Goal: Transaction & Acquisition: Purchase product/service

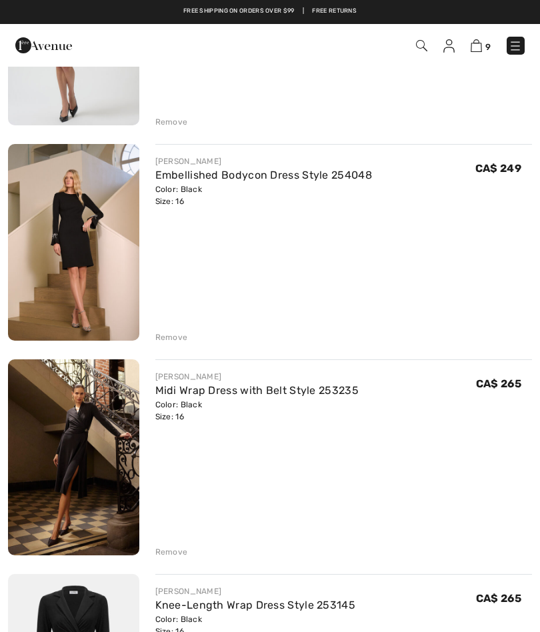
scroll to position [482, 0]
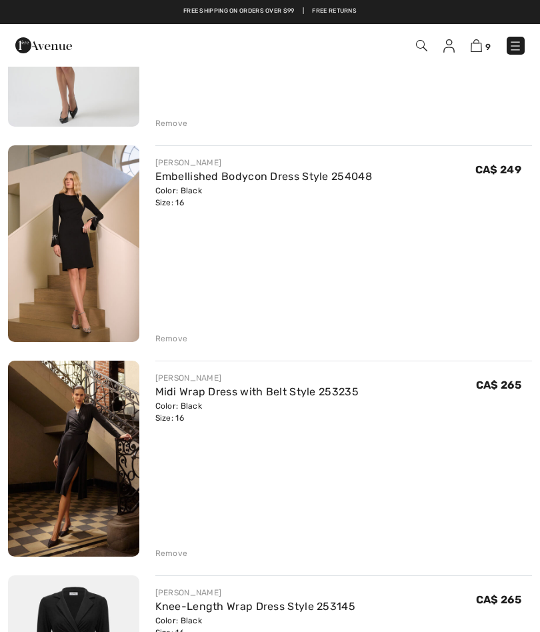
click at [79, 430] on img at bounding box center [73, 459] width 131 height 196
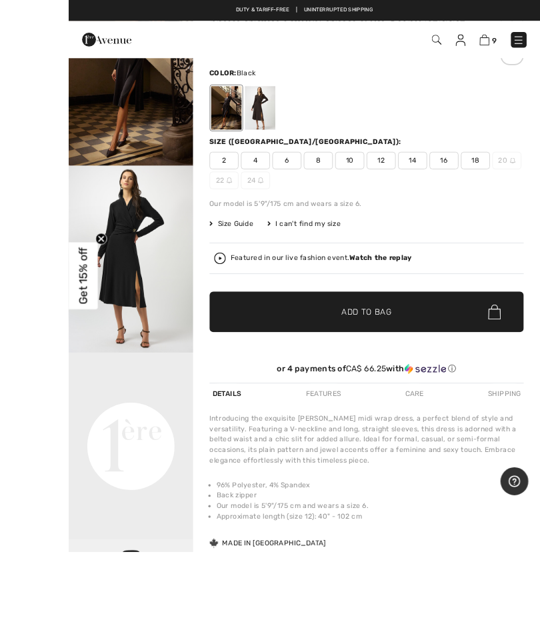
scroll to position [211, 0]
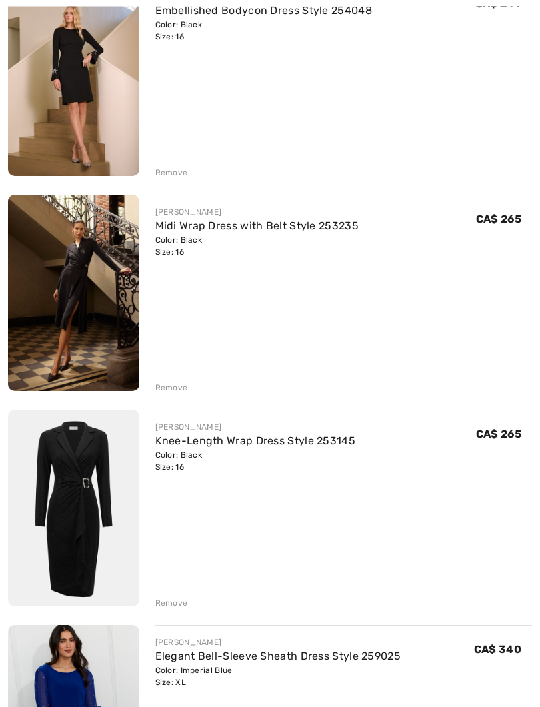
scroll to position [651, 0]
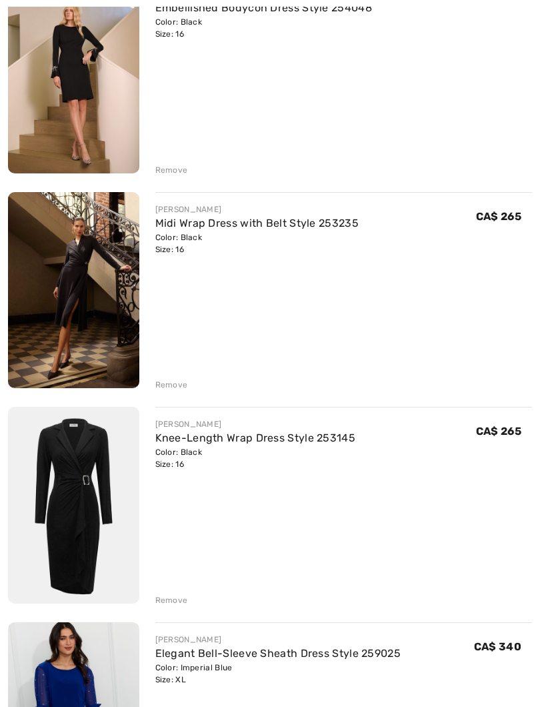
click at [69, 469] on img at bounding box center [73, 505] width 131 height 197
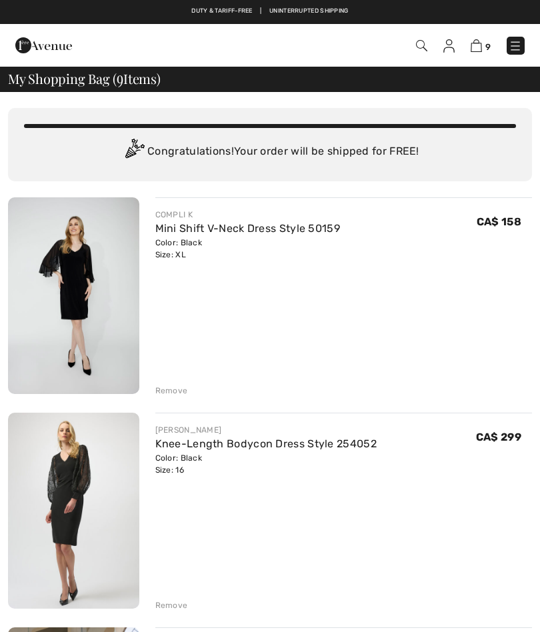
scroll to position [688, 0]
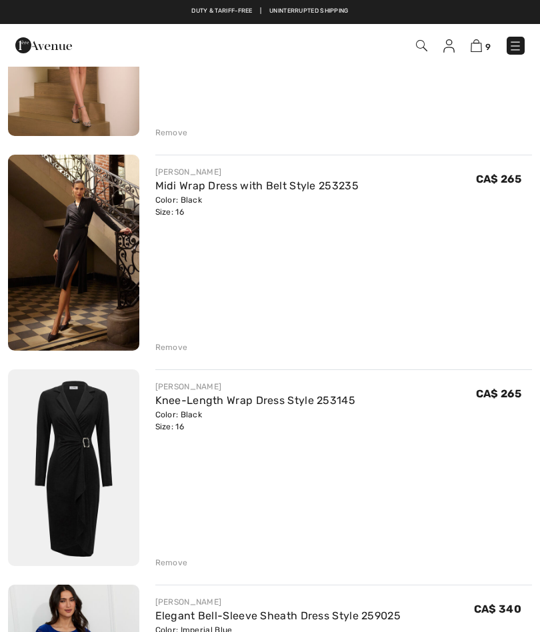
click at [190, 191] on link "Midi Wrap Dress with Belt Style 253235" at bounding box center [256, 185] width 203 height 13
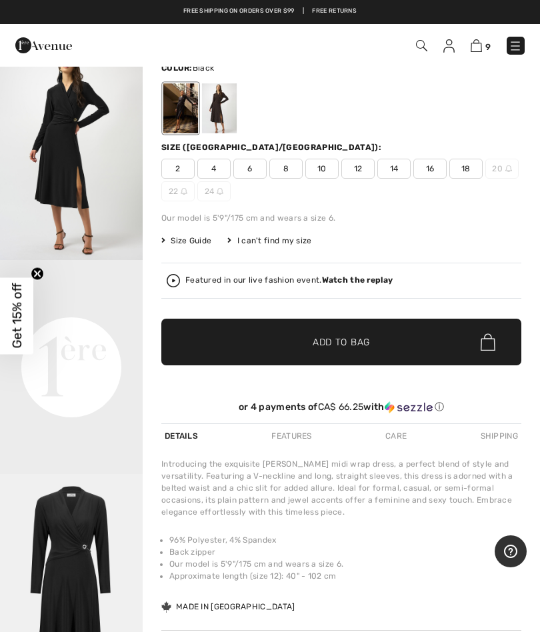
scroll to position [96, 0]
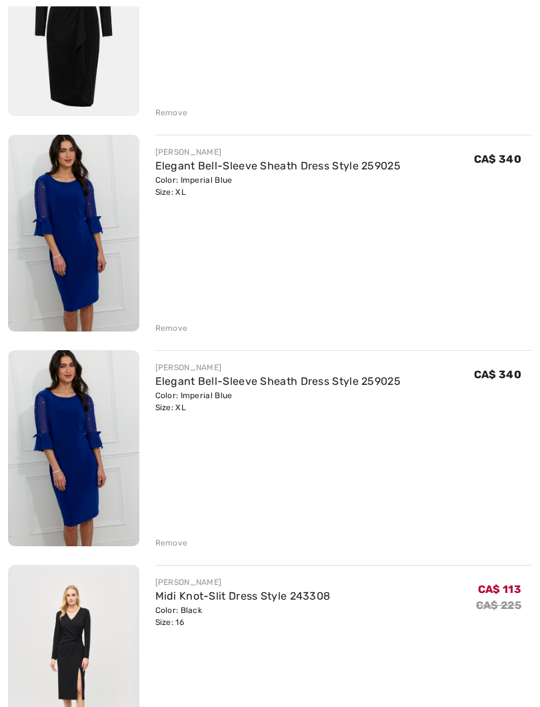
scroll to position [1138, 0]
click at [175, 540] on div "Remove" at bounding box center [171, 543] width 33 height 12
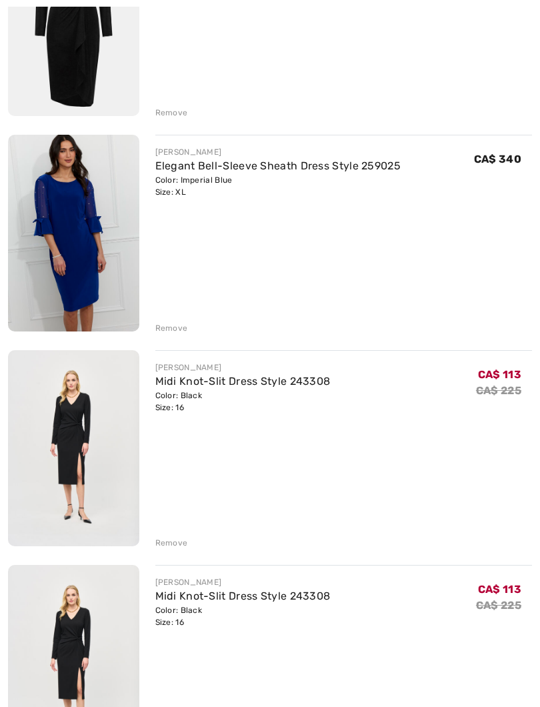
click at [65, 455] on img at bounding box center [73, 448] width 131 height 196
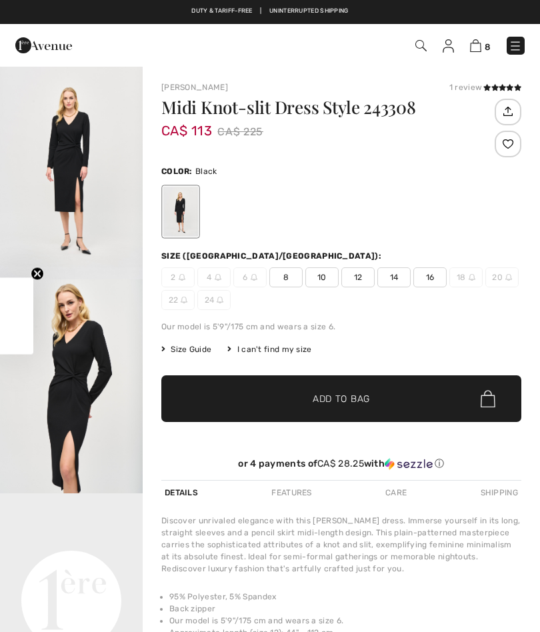
checkbox input "true"
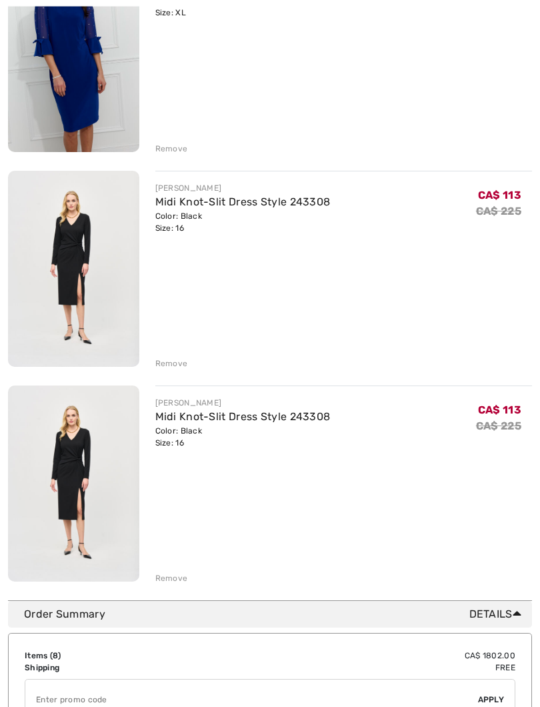
scroll to position [1318, 0]
click at [173, 568] on div "[PERSON_NAME] Midi Knot-Slit Dress Style 243308 Color: Black Size: 16 Final Sal…" at bounding box center [343, 484] width 377 height 199
click at [176, 573] on div "Remove" at bounding box center [171, 577] width 33 height 12
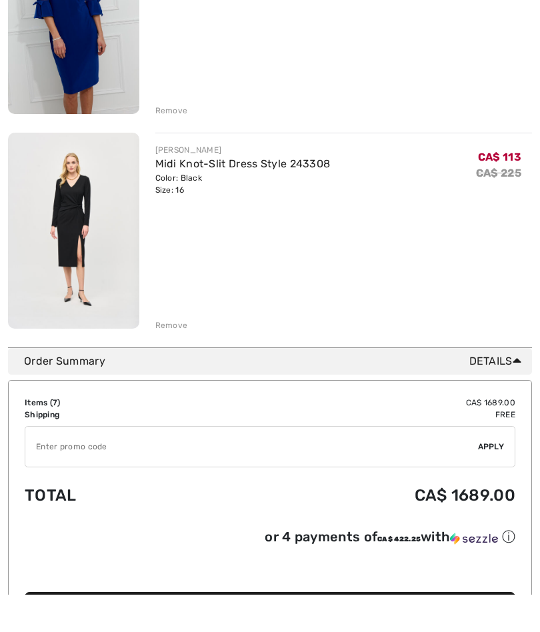
scroll to position [1356, 0]
